Goal: Register for event/course

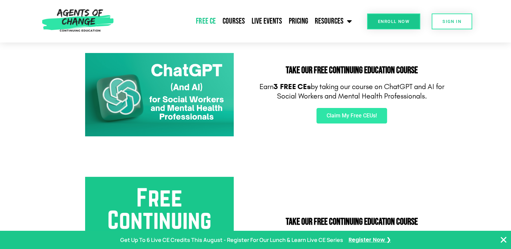
scroll to position [130, 0]
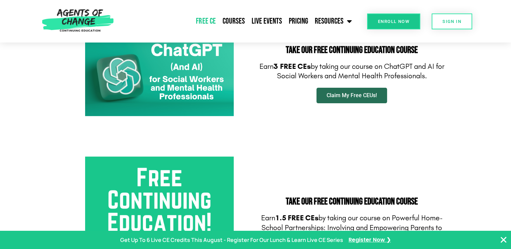
click at [339, 91] on link "Claim My Free CEUs!" at bounding box center [352, 96] width 71 height 16
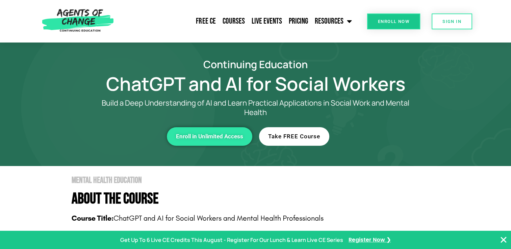
click at [289, 128] on link "Take FREE Course" at bounding box center [294, 136] width 70 height 19
